Goal: Information Seeking & Learning: Check status

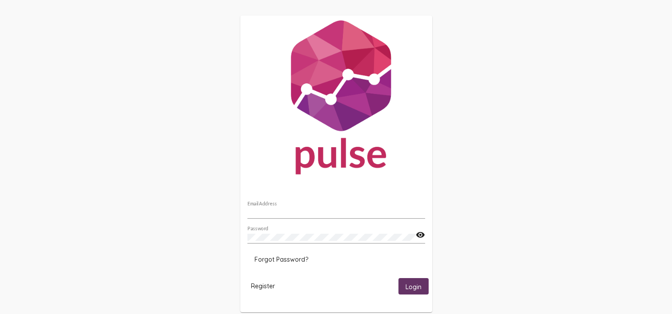
type input "[PERSON_NAME][EMAIL_ADDRESS][PERSON_NAME][DOMAIN_NAME]"
click at [419, 292] on button "Login" at bounding box center [413, 286] width 30 height 16
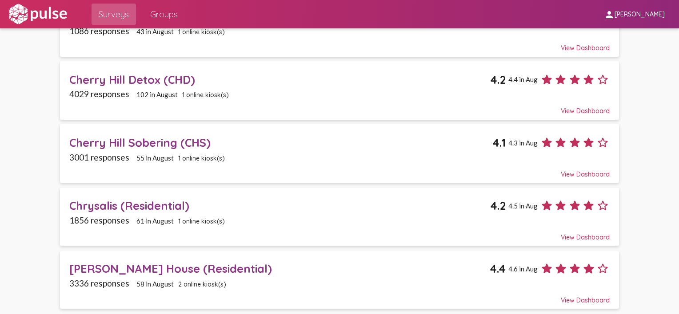
scroll to position [94, 0]
click at [121, 266] on div "[PERSON_NAME] House (Residential)" at bounding box center [279, 269] width 420 height 14
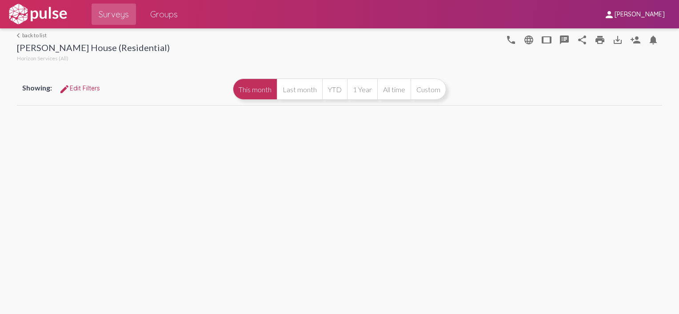
click at [121, 266] on div "arrow_back_ios back to list [PERSON_NAME] House (Residential) Horizon Services …" at bounding box center [339, 171] width 679 height 286
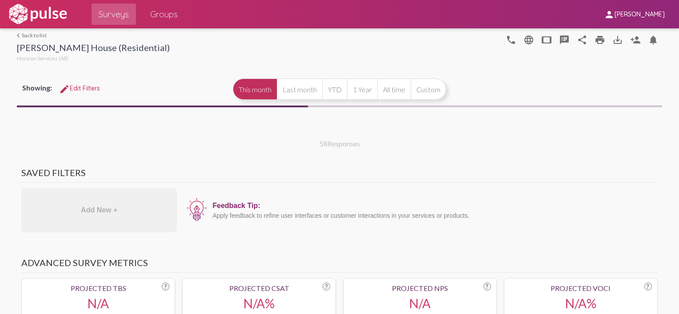
click at [121, 266] on h3 "Advanced Survey Metrics" at bounding box center [339, 266] width 636 height 16
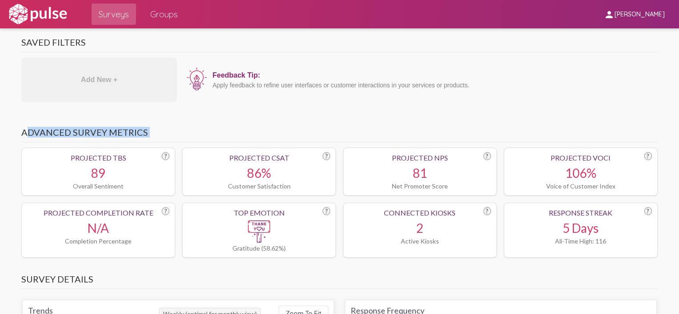
scroll to position [291, 0]
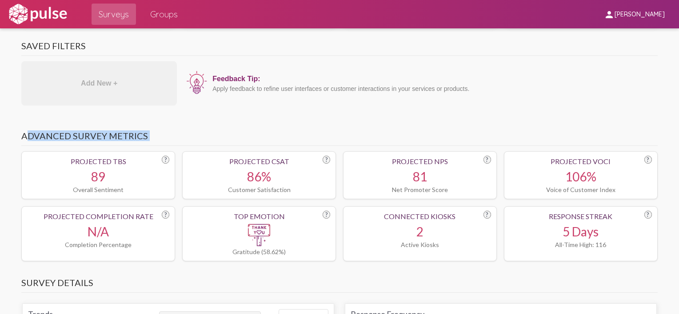
click at [27, 11] on img at bounding box center [37, 14] width 61 height 22
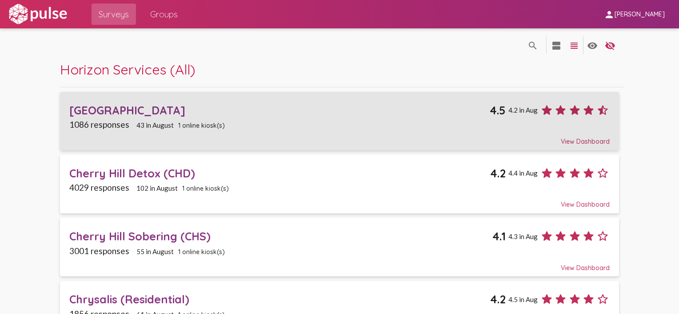
click at [181, 115] on div "[GEOGRAPHIC_DATA]" at bounding box center [279, 110] width 420 height 14
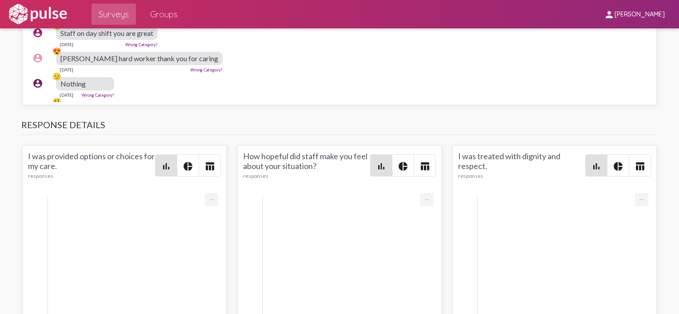
scroll to position [126, 2]
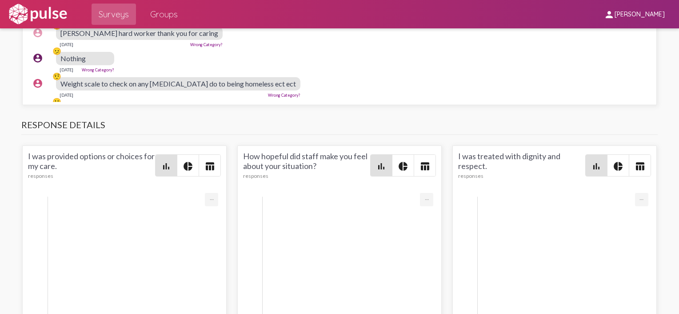
click at [222, 26] on div "account_circle 😍 Staff on day shift you are great [DATE] Wrong Category?" at bounding box center [339, 11] width 623 height 28
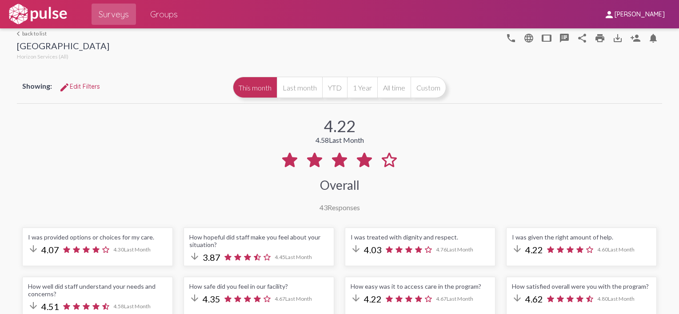
scroll to position [0, 0]
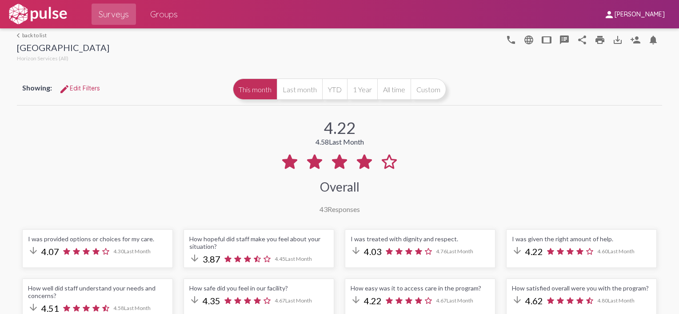
click at [41, 17] on img at bounding box center [37, 14] width 61 height 22
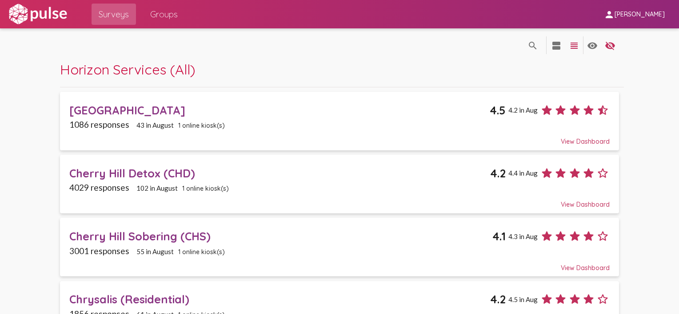
click at [133, 173] on div "Cherry Hill Detox (CHD)" at bounding box center [279, 174] width 421 height 14
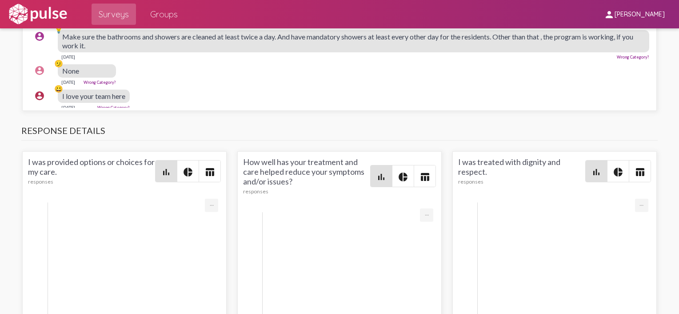
scroll to position [1066, 0]
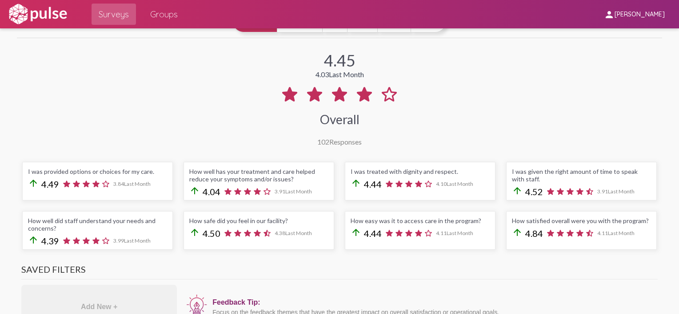
scroll to position [0, 0]
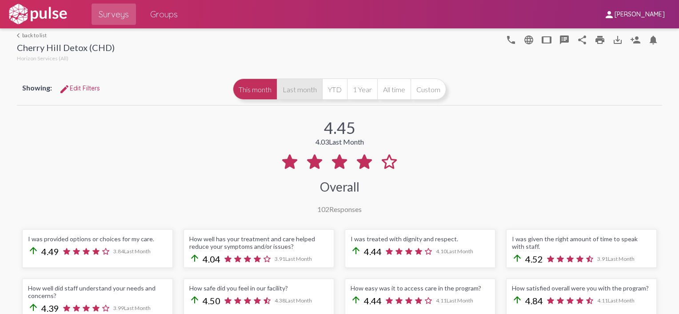
click at [294, 92] on button "Last month" at bounding box center [299, 89] width 45 height 21
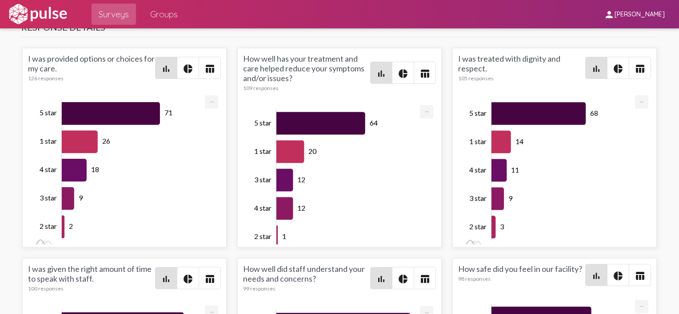
scroll to position [472, 2]
click at [32, 8] on img at bounding box center [37, 14] width 61 height 22
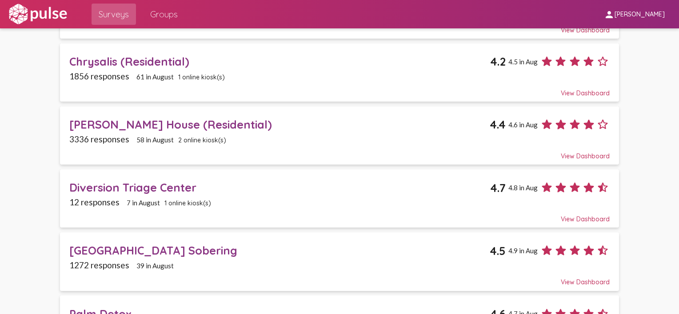
scroll to position [238, 0]
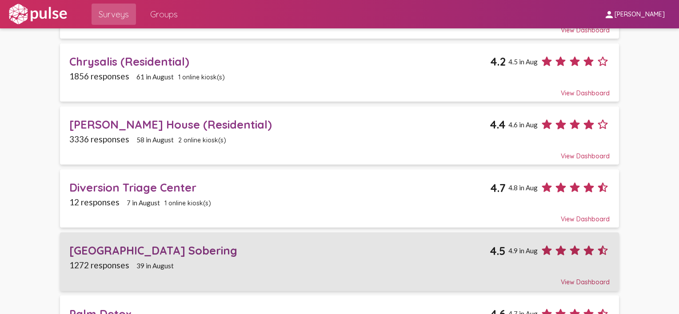
click at [174, 244] on div "[GEOGRAPHIC_DATA] Sobering" at bounding box center [279, 251] width 420 height 14
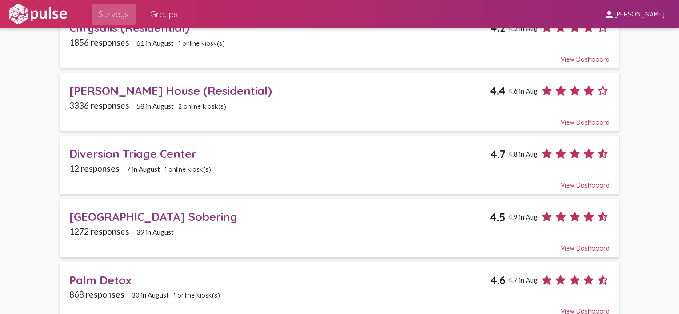
scroll to position [278, 0]
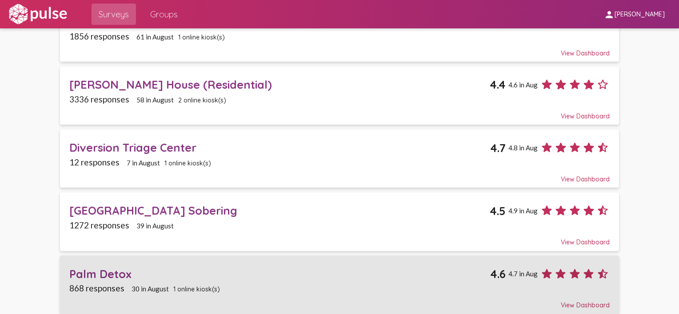
click at [94, 262] on div "Palm Detox 4.6 4.7 in Aug" at bounding box center [339, 271] width 540 height 20
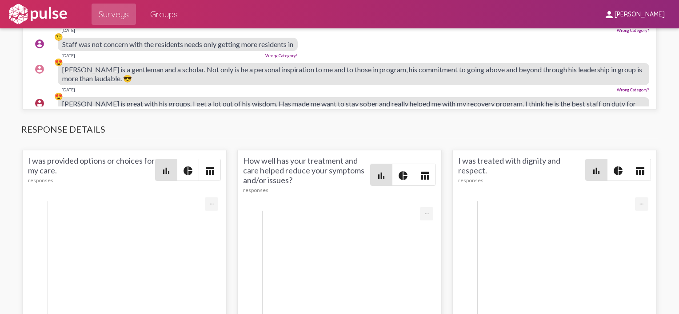
scroll to position [1067, 0]
click at [27, 12] on img at bounding box center [37, 14] width 61 height 22
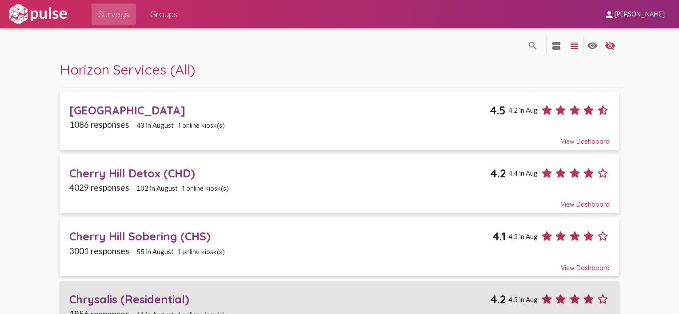
click at [141, 295] on div "Chrysalis (Residential)" at bounding box center [279, 300] width 421 height 14
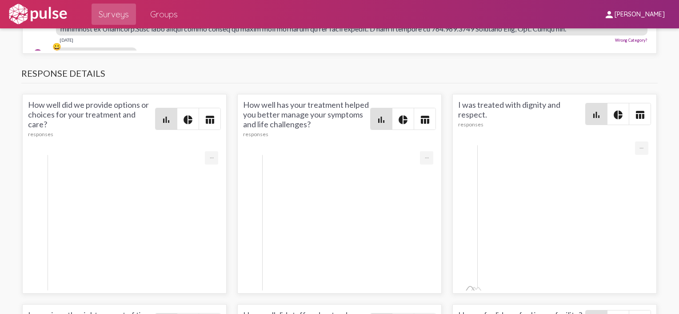
scroll to position [49, 2]
